Goal: Navigation & Orientation: Find specific page/section

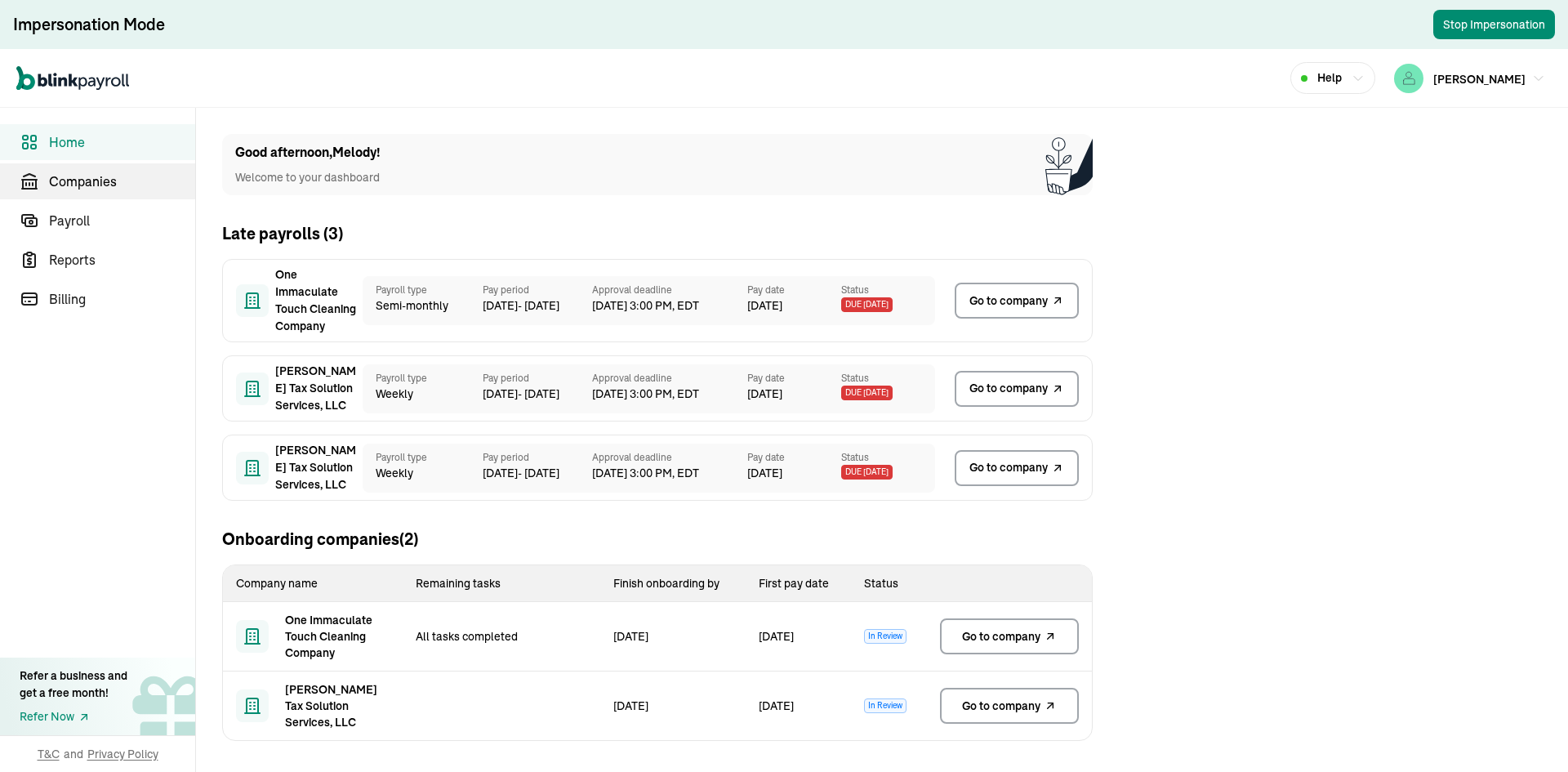
click at [116, 179] on span "Companies" at bounding box center [122, 181] width 146 height 20
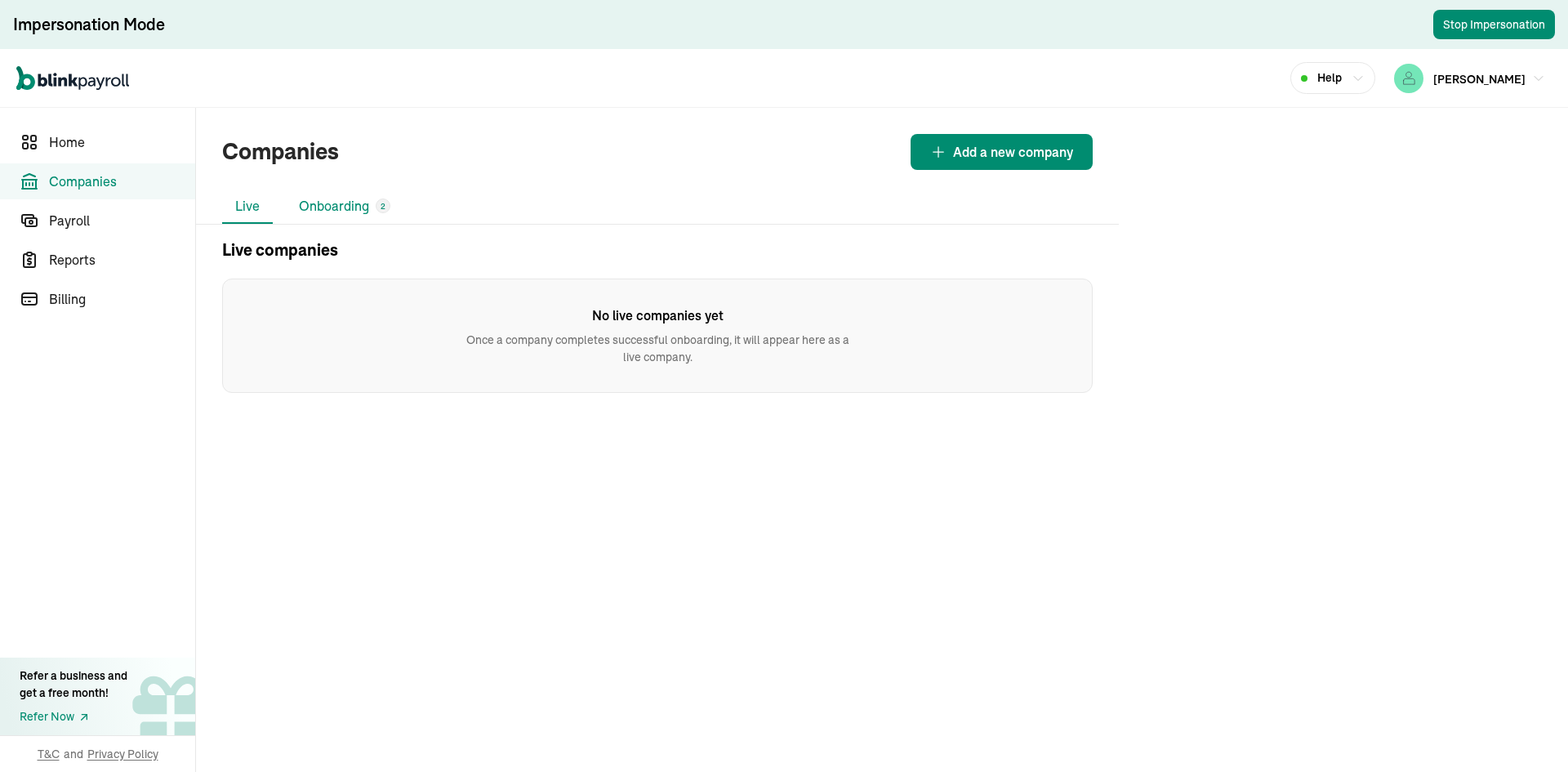
click at [328, 212] on li "Onboarding 2" at bounding box center [344, 207] width 117 height 34
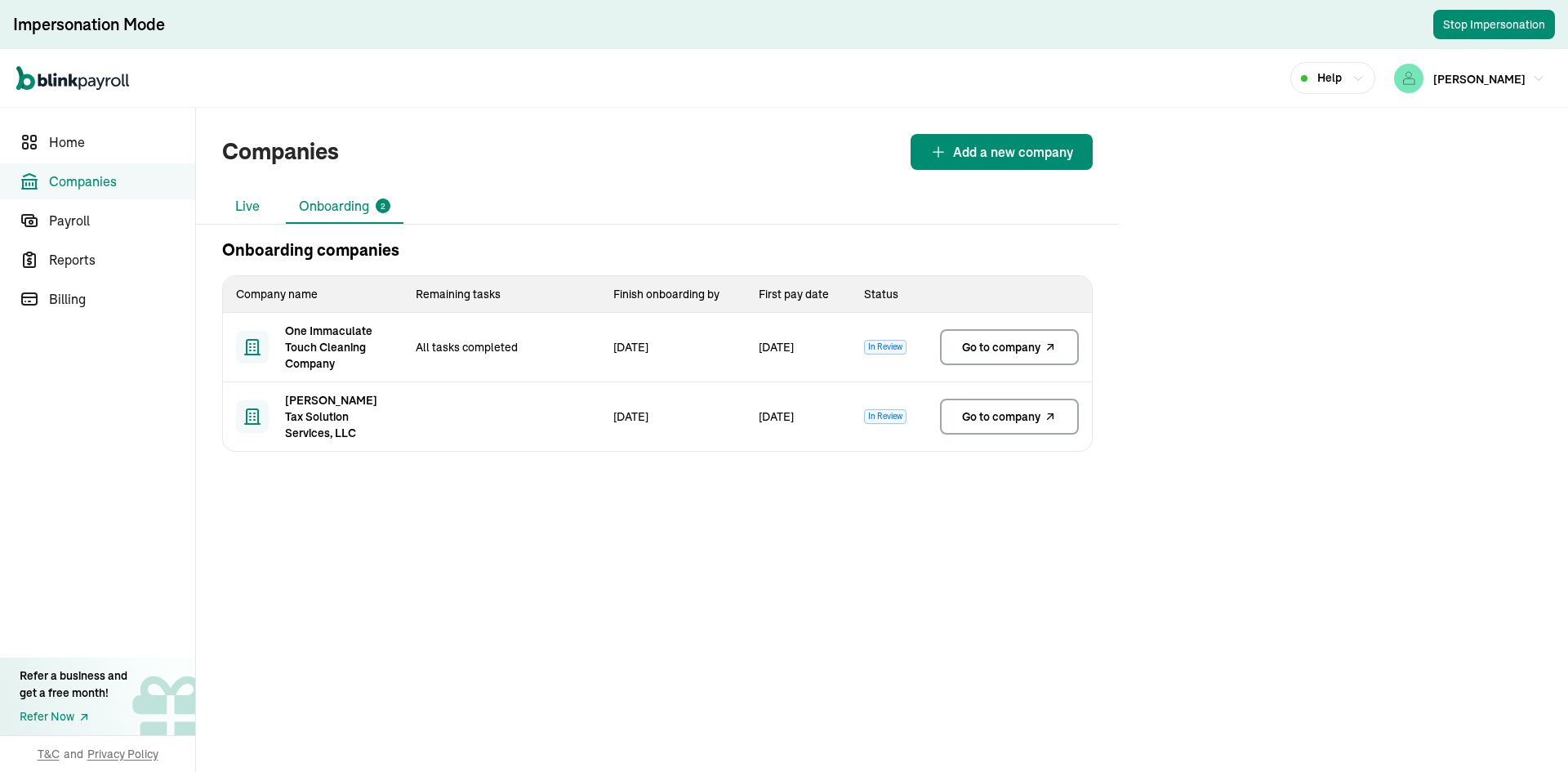
click at [262, 204] on li "Live" at bounding box center [247, 207] width 50 height 34
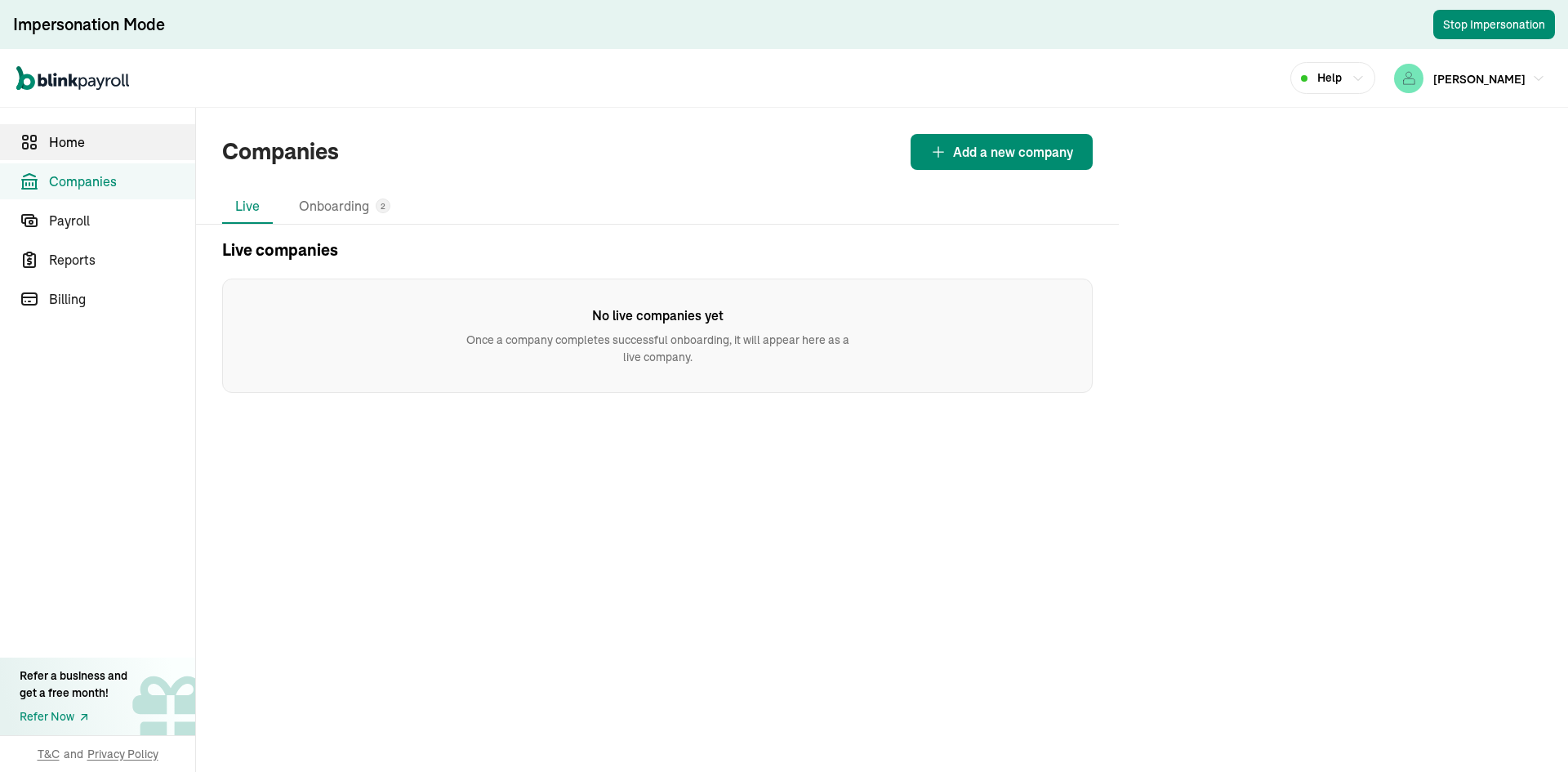
click at [115, 142] on span "Home" at bounding box center [122, 142] width 146 height 20
